Goal: Information Seeking & Learning: Learn about a topic

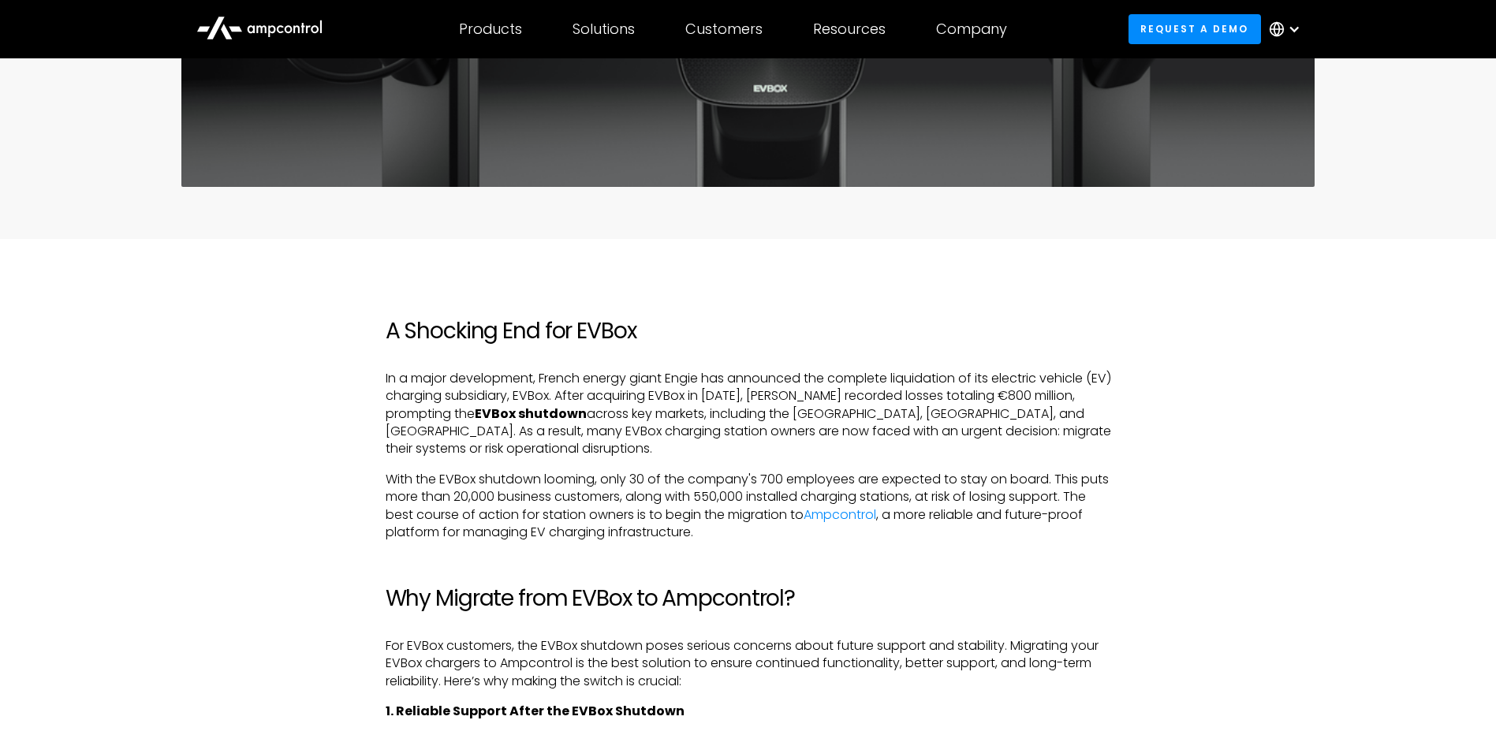
scroll to position [719, 0]
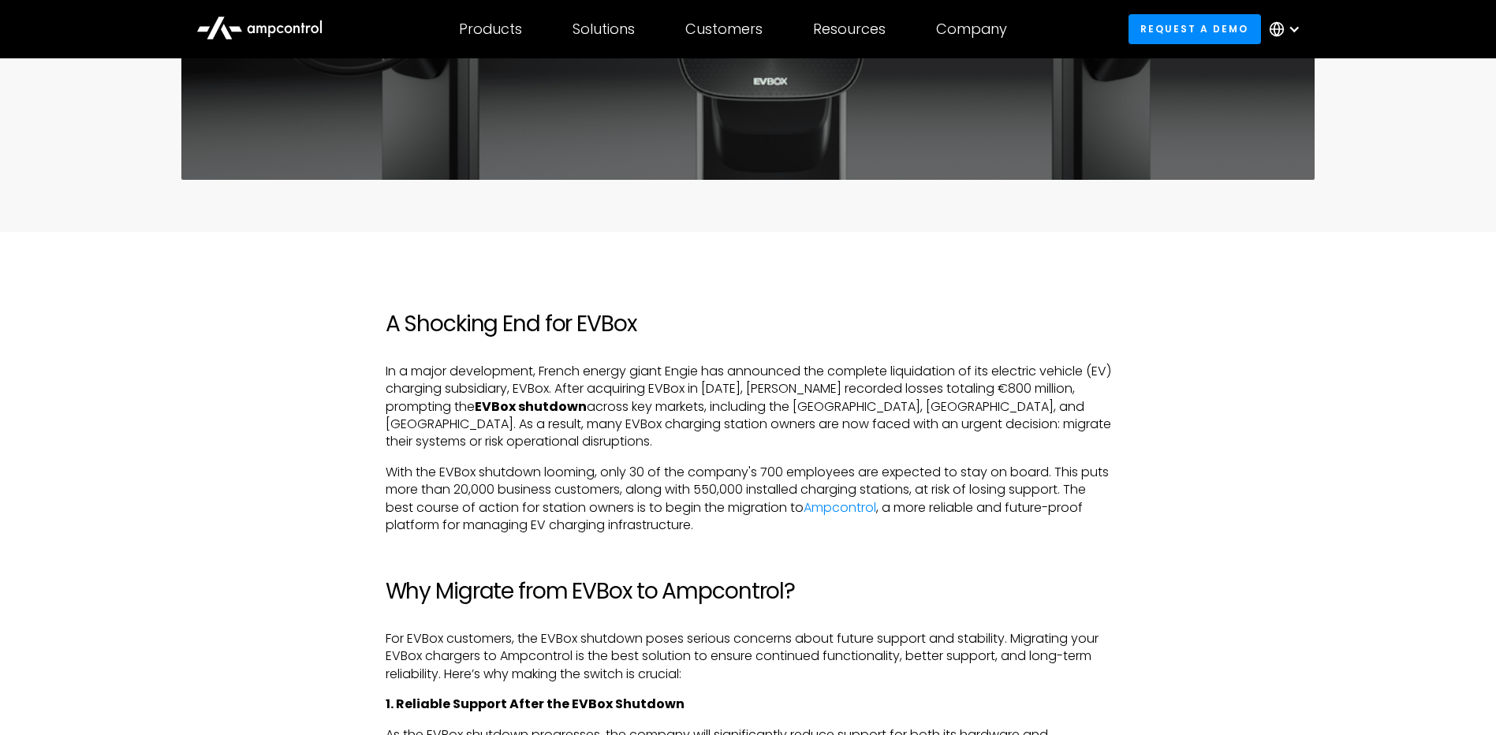
drag, startPoint x: 612, startPoint y: 488, endPoint x: 603, endPoint y: 511, distance: 25.5
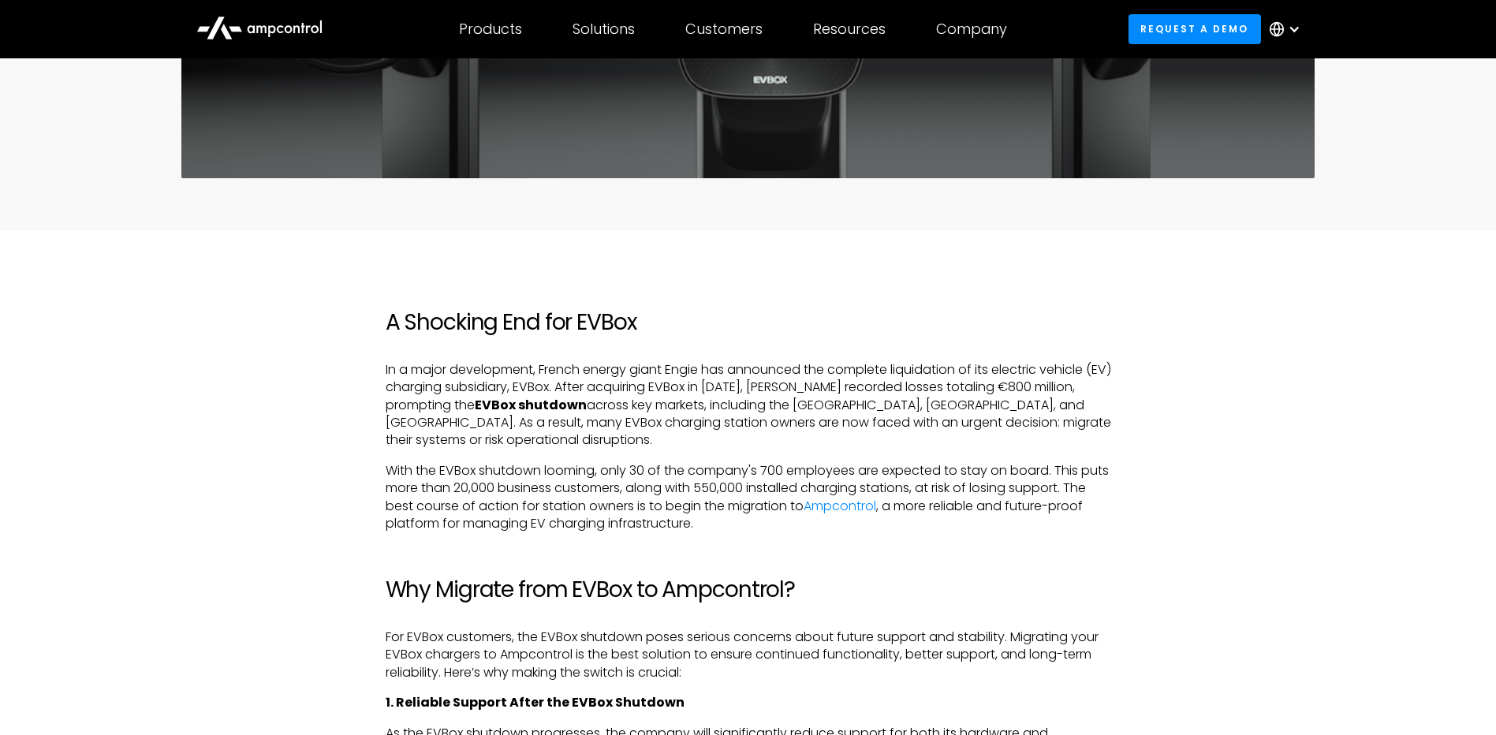
click at [575, 462] on p "With the EVBox shutdown looming, only 30 of the company's 700 employees are exp…" at bounding box center [749, 497] width 726 height 71
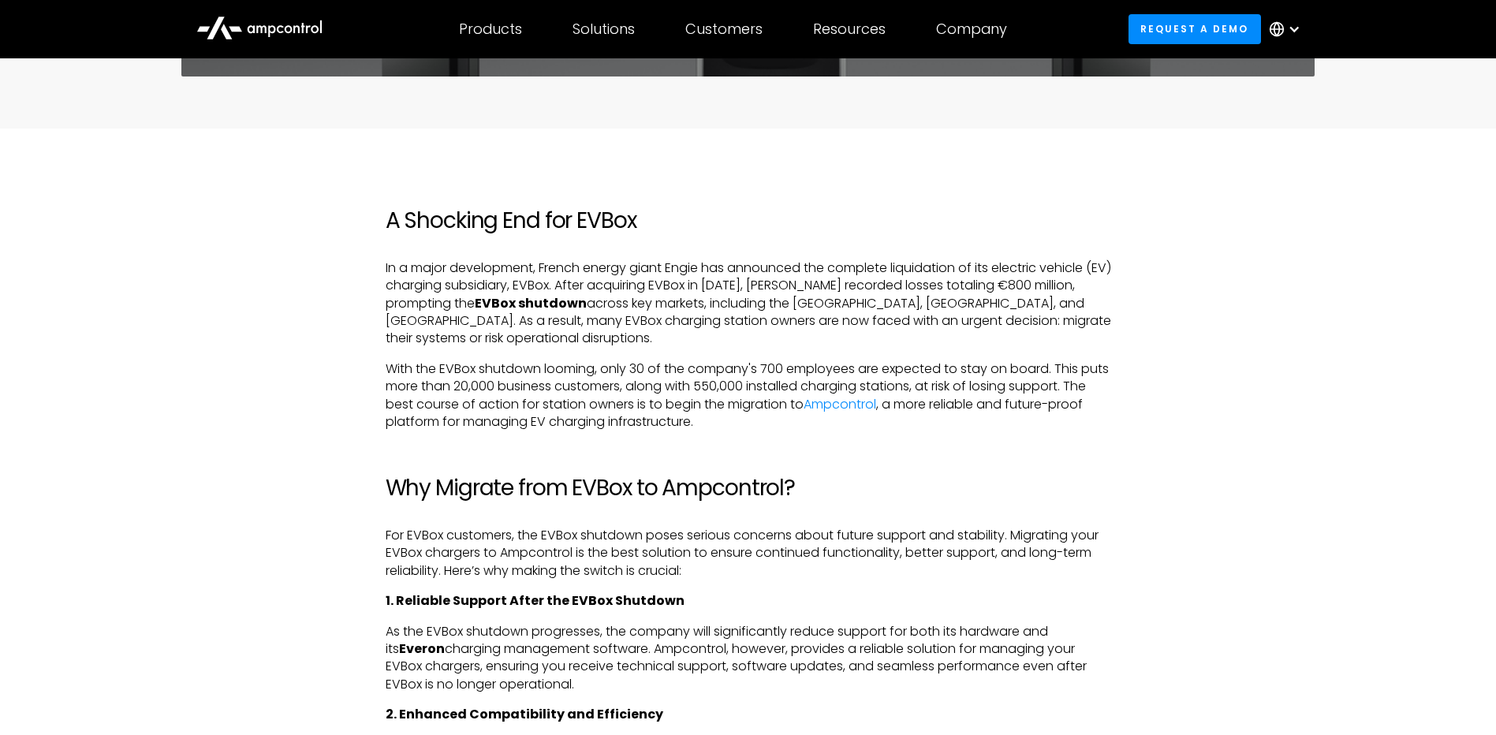
scroll to position [955, 0]
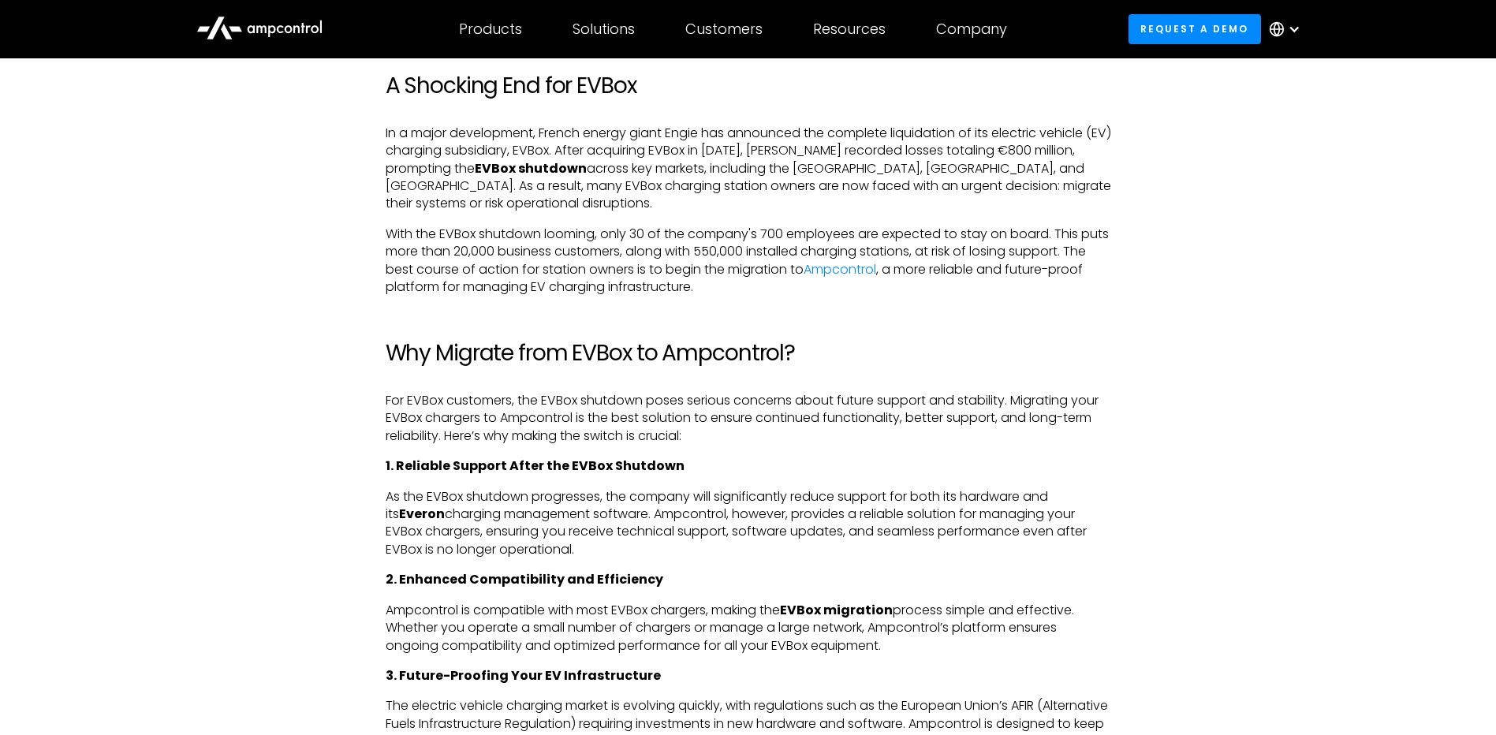
click at [553, 488] on p "As the EVBox shutdown progresses, the company will significantly reduce support…" at bounding box center [749, 523] width 726 height 71
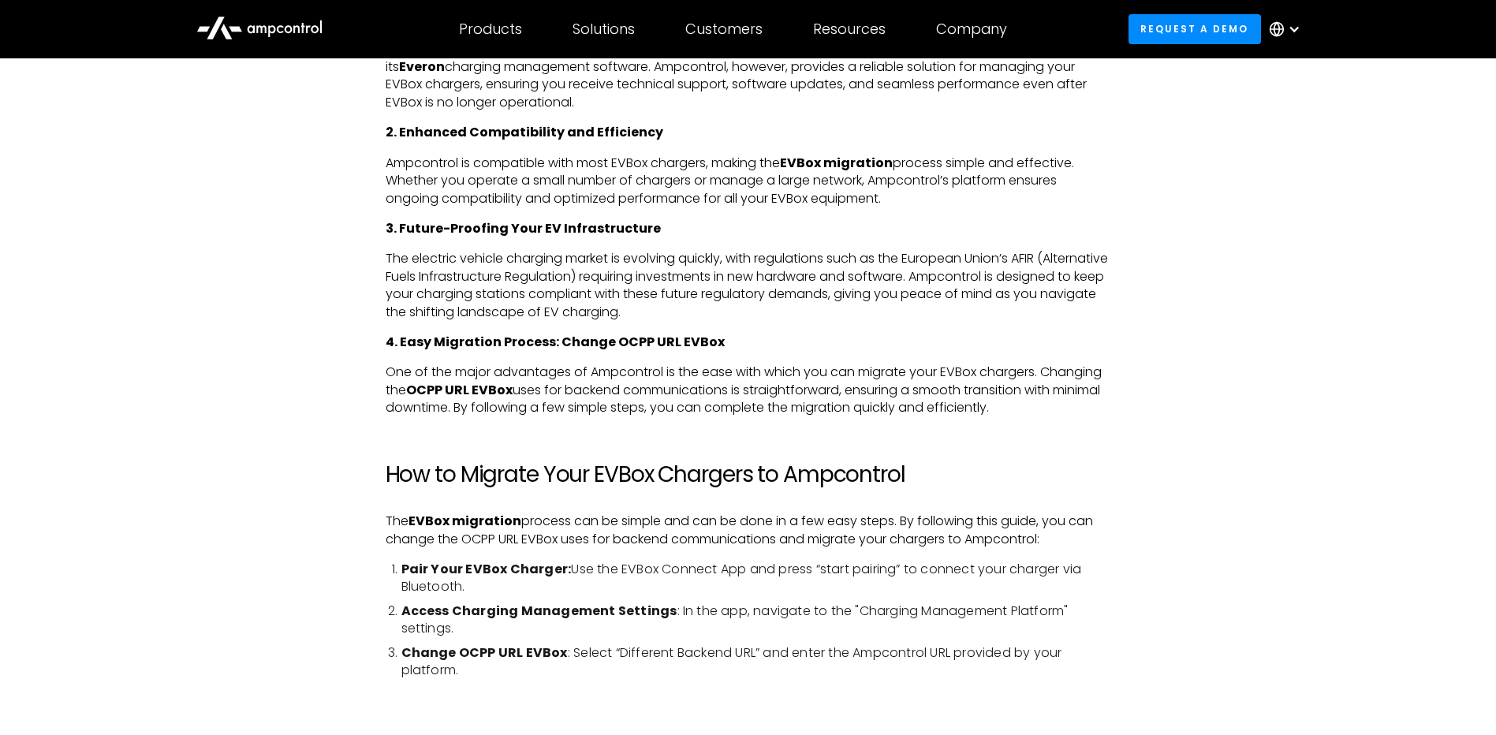
scroll to position [1508, 0]
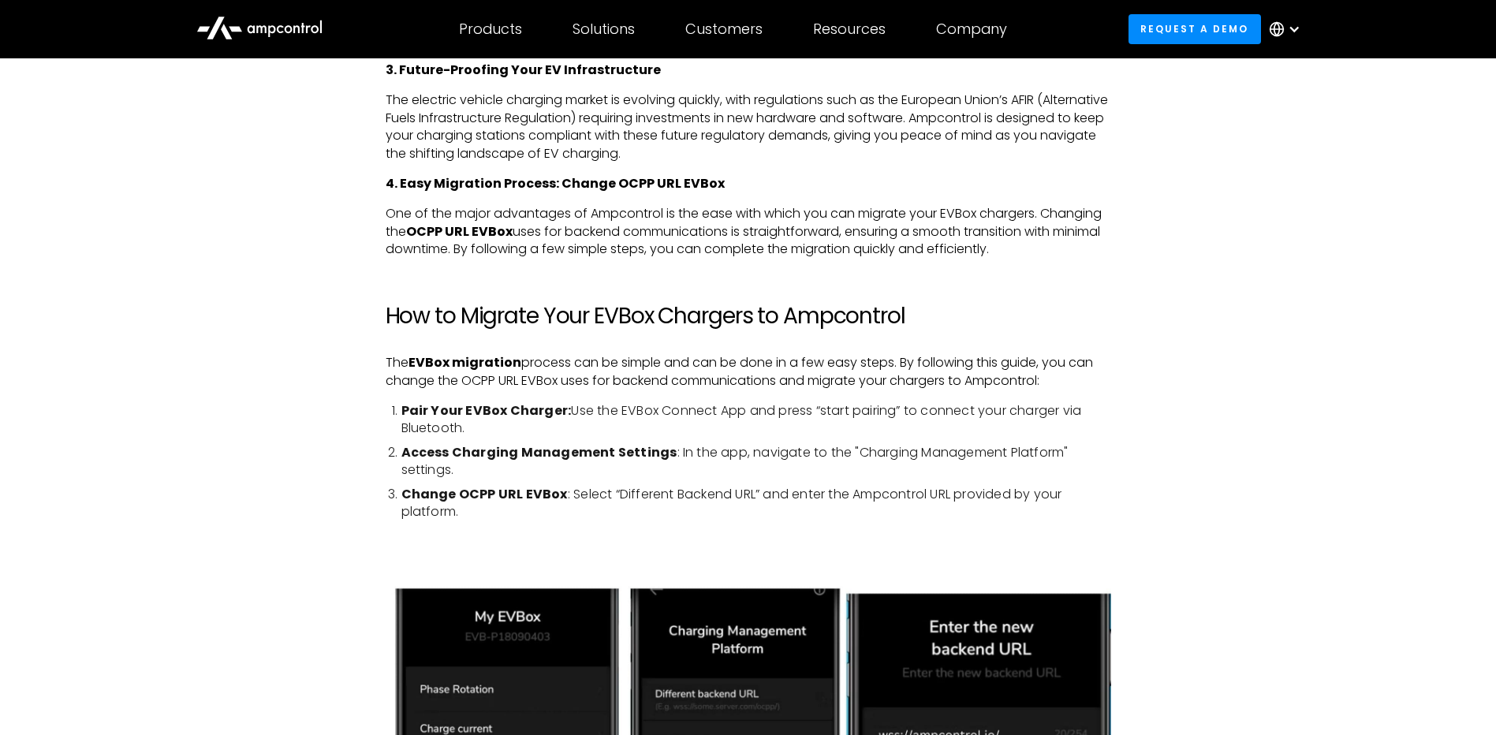
drag, startPoint x: 745, startPoint y: 518, endPoint x: 675, endPoint y: 512, distance: 70.5
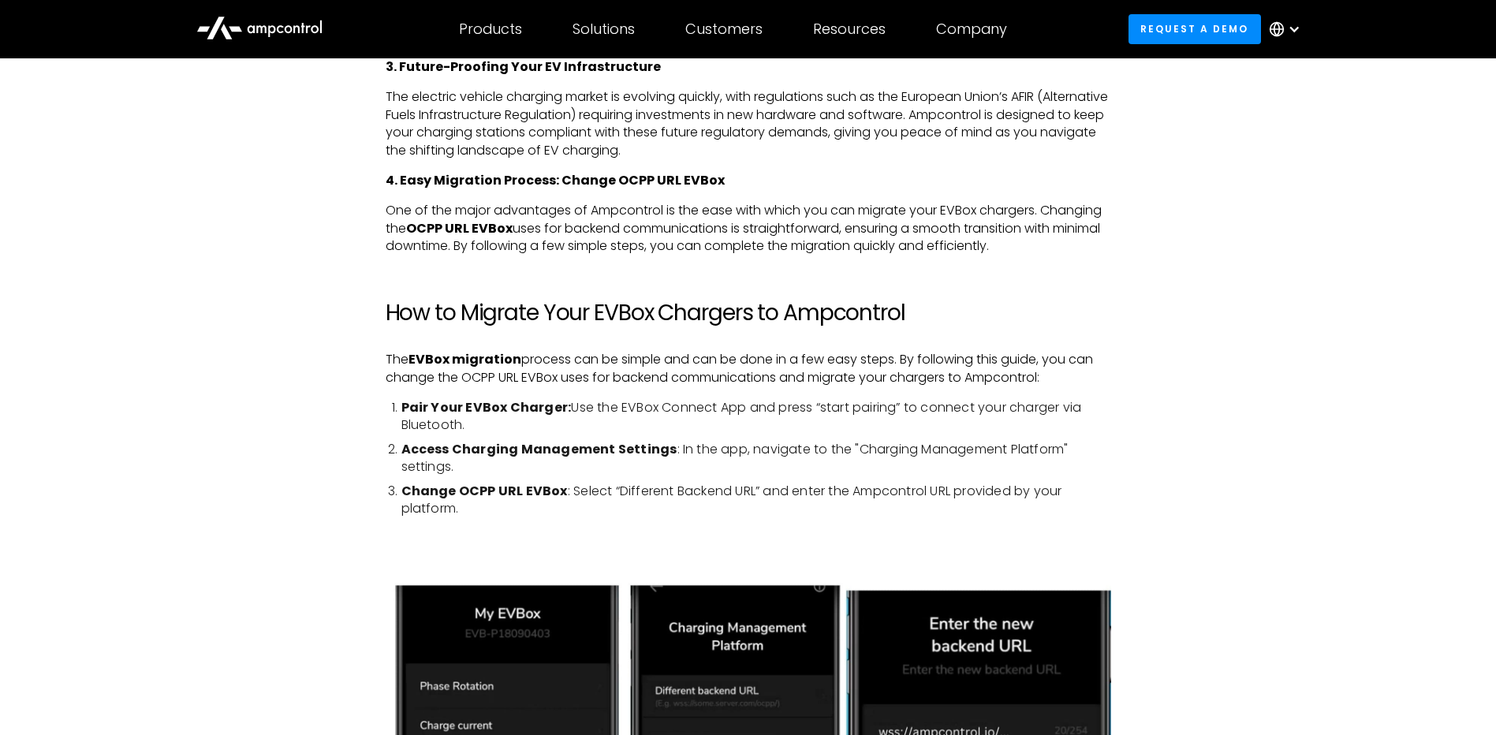
drag, startPoint x: 442, startPoint y: 503, endPoint x: 442, endPoint y: 481, distance: 21.3
click at [442, 488] on div "A Shocking End for EVBox In a major development, French energy giant Engie has …" at bounding box center [749, 730] width 726 height 2533
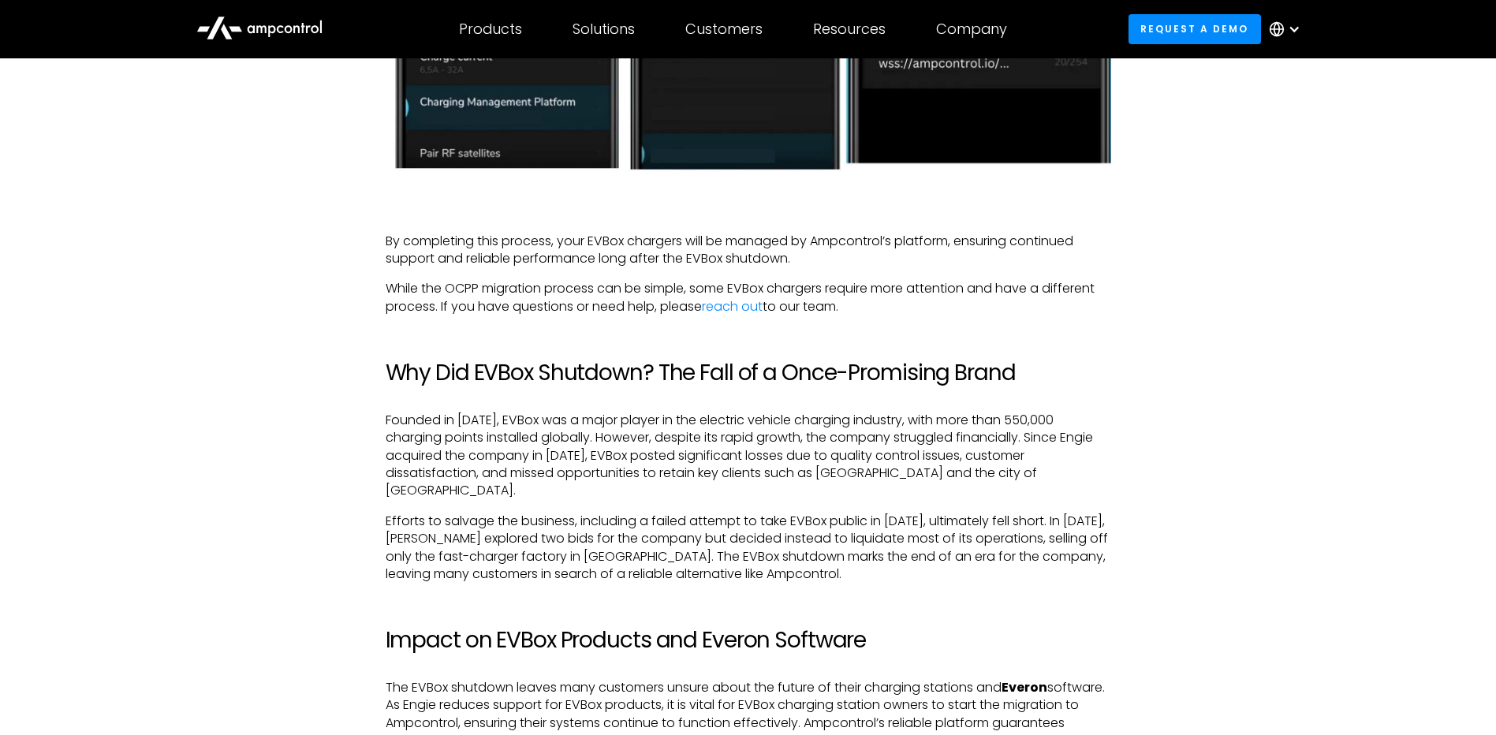
drag, startPoint x: 118, startPoint y: 498, endPoint x: 116, endPoint y: 531, distance: 33.2
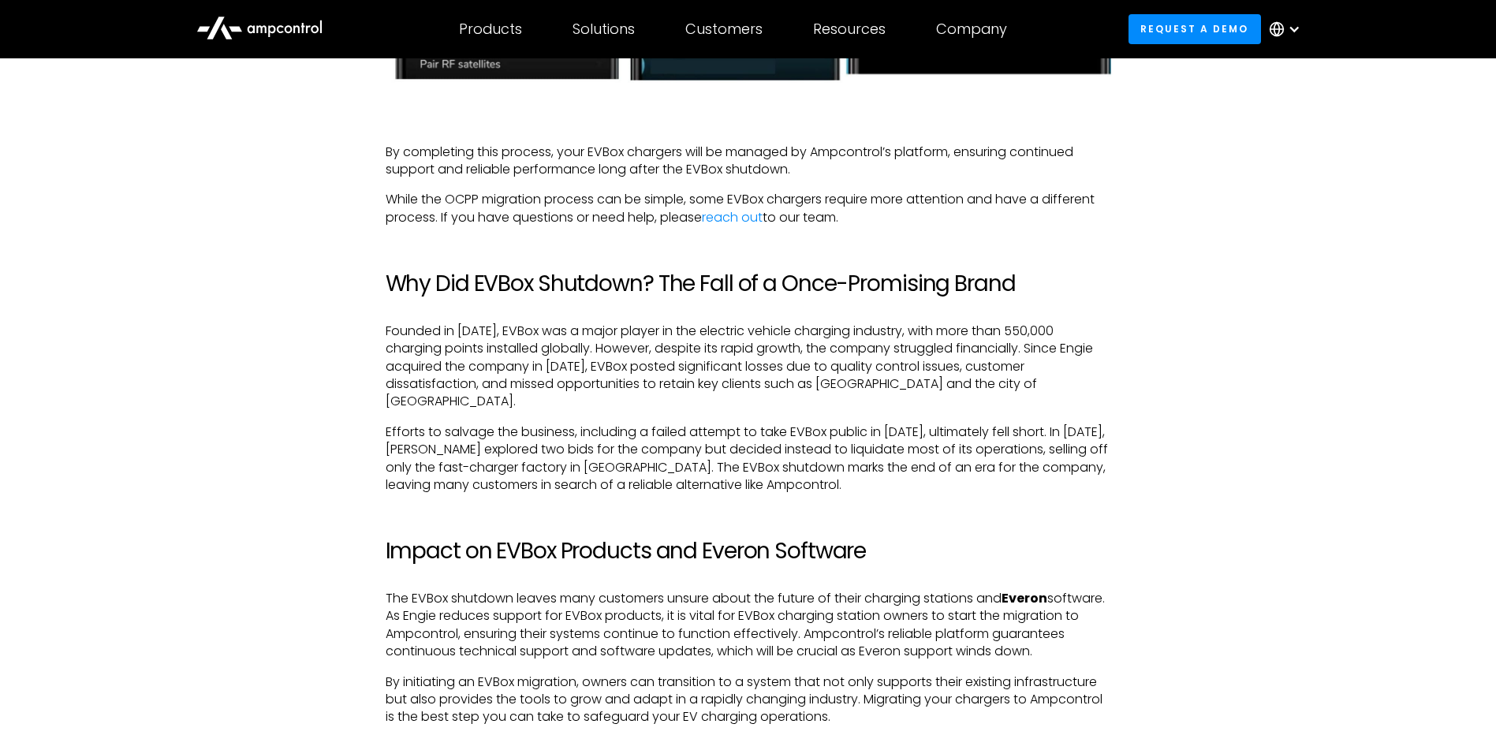
scroll to position [2630, 0]
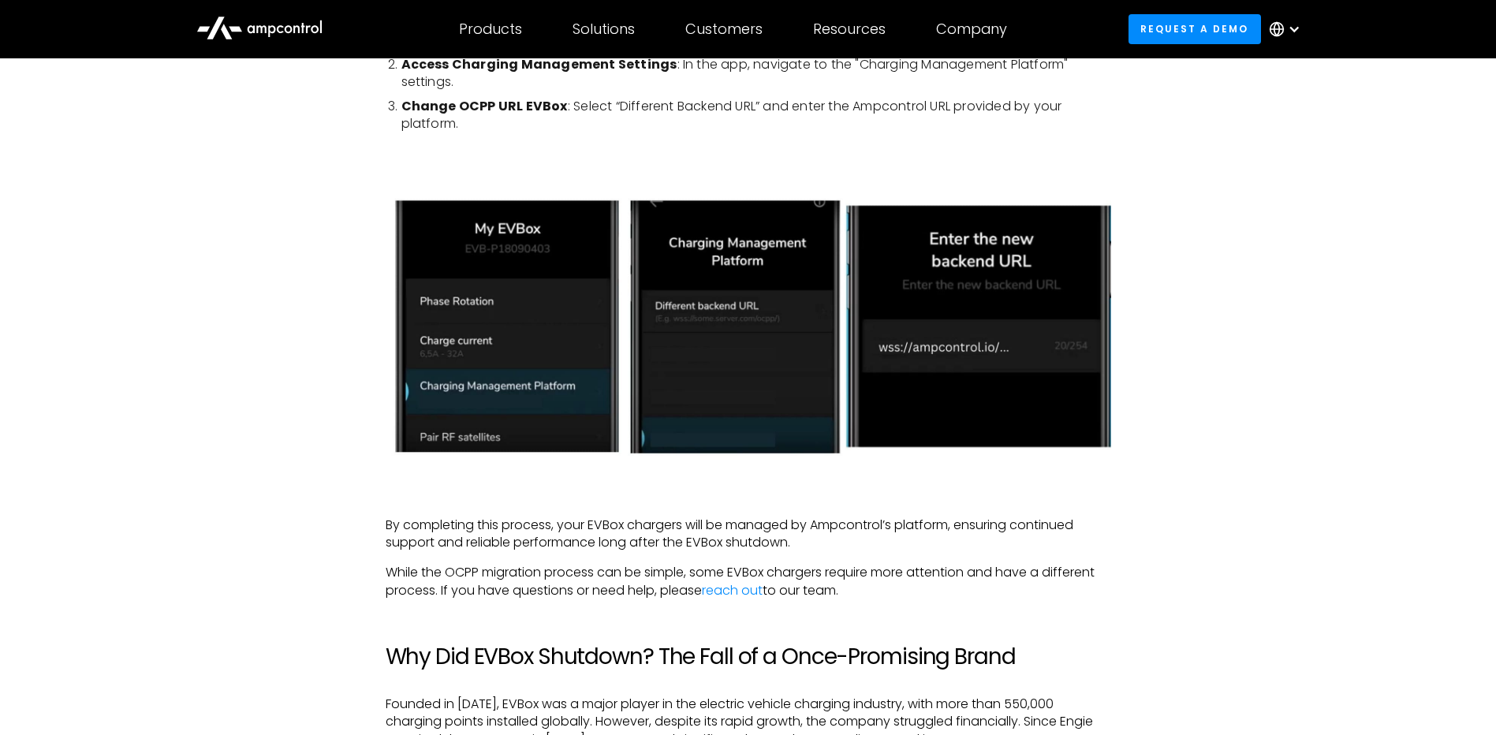
scroll to position [2288, 0]
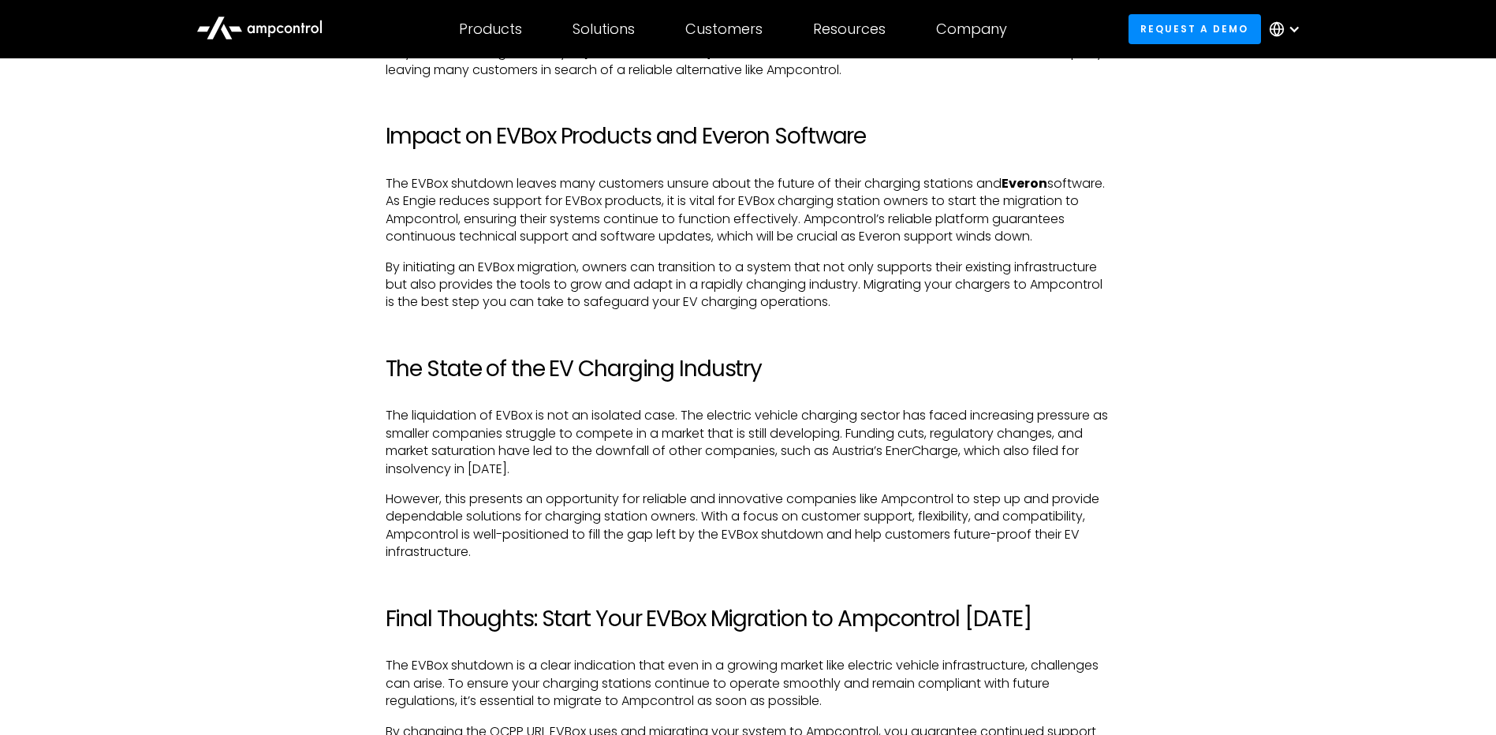
drag, startPoint x: 549, startPoint y: 366, endPoint x: 555, endPoint y: 394, distance: 28.2
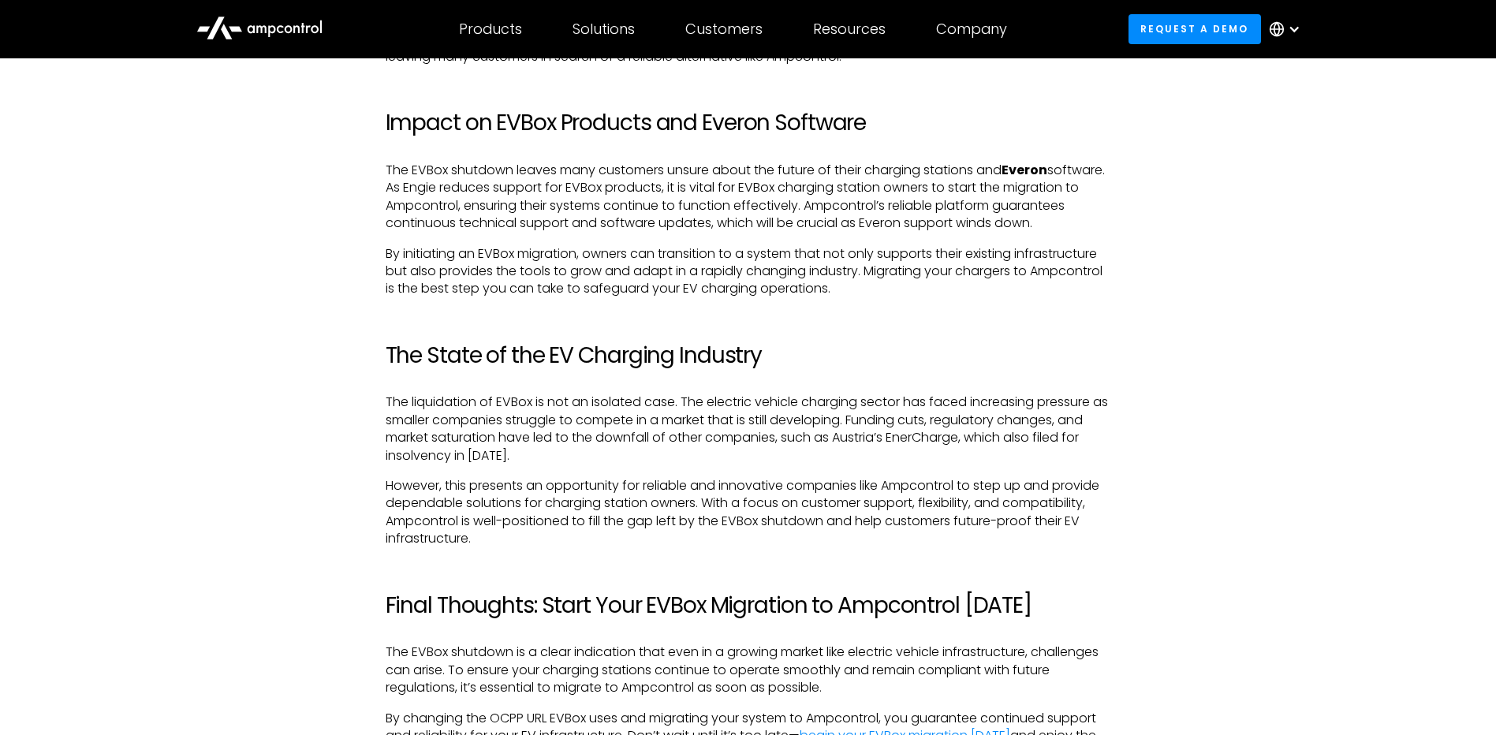
click at [555, 394] on p "The liquidation of EVBox is not an isolated case. The electric vehicle charging…" at bounding box center [749, 429] width 726 height 71
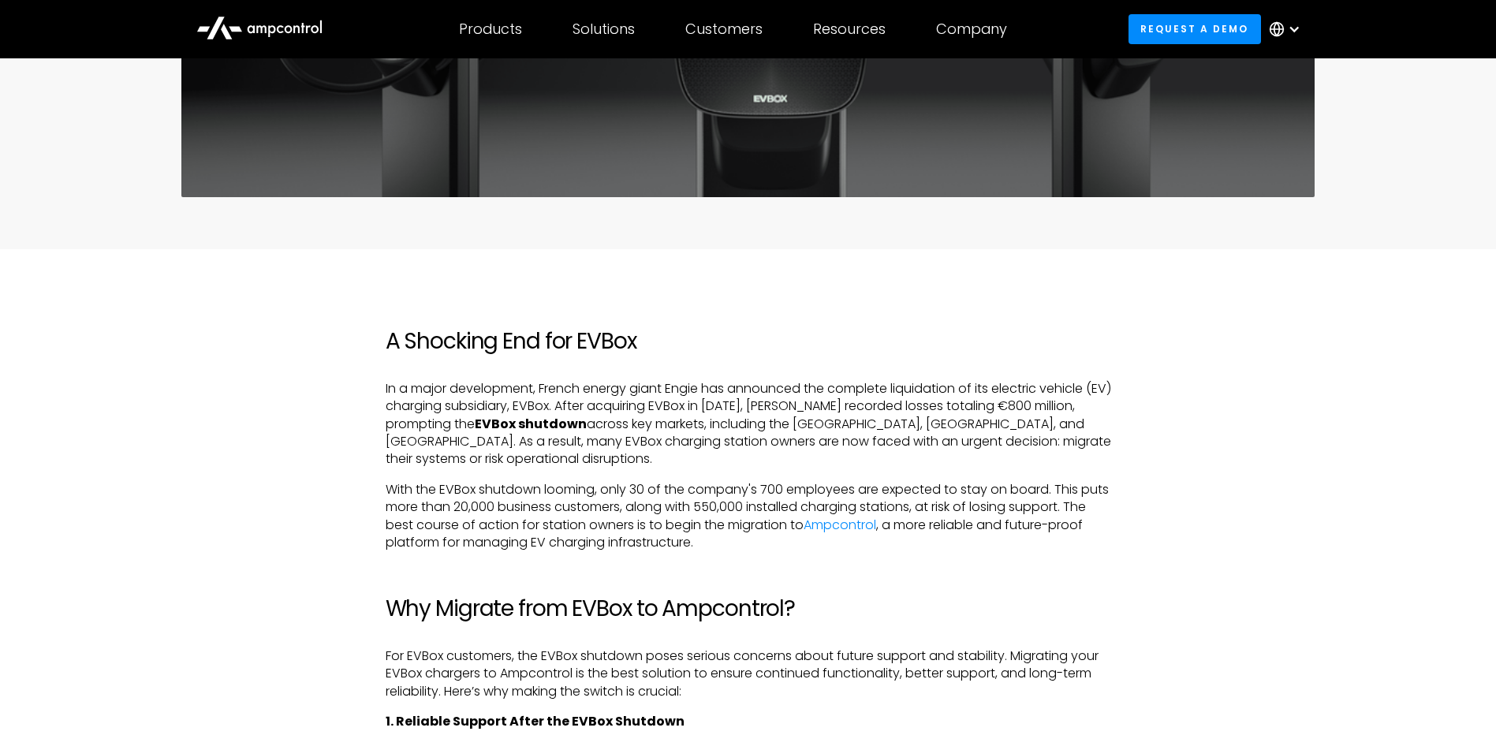
scroll to position [226, 0]
